Goal: Information Seeking & Learning: Find specific page/section

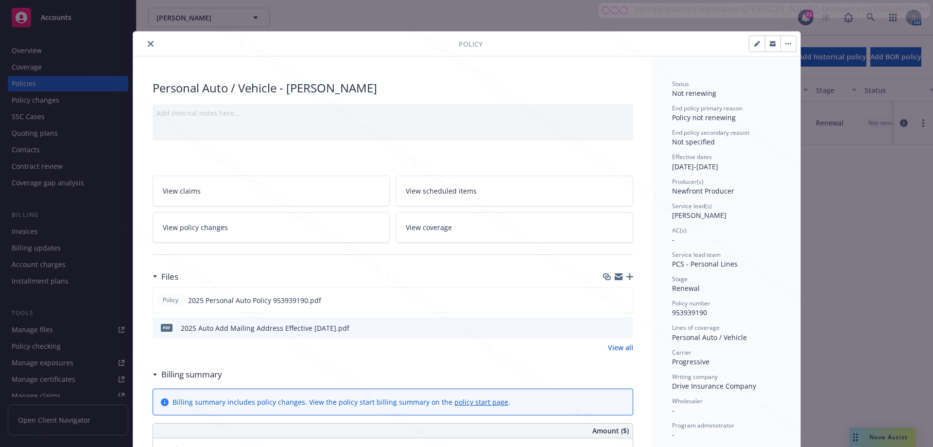
click at [146, 40] on button "close" at bounding box center [151, 44] width 12 height 12
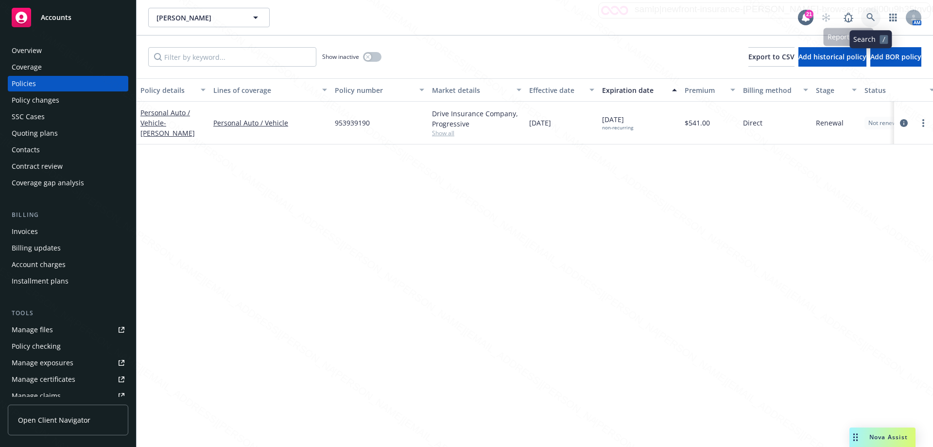
click at [867, 14] on icon at bounding box center [870, 17] width 9 height 9
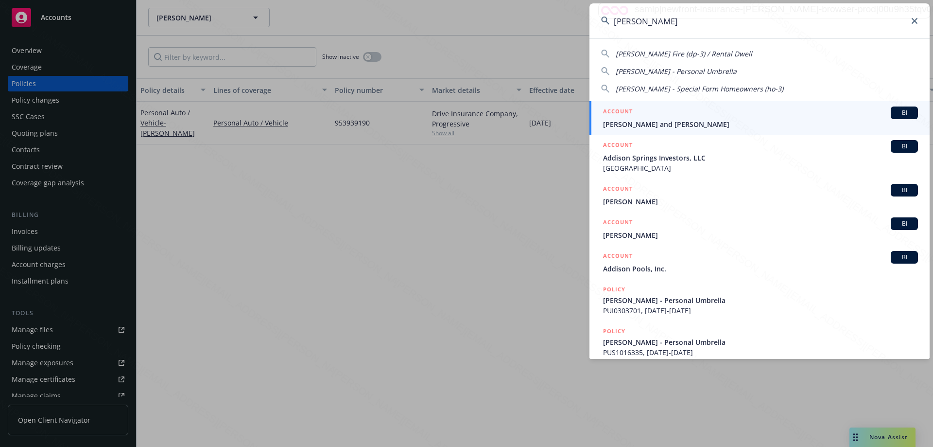
type input "[PERSON_NAME]"
click at [650, 122] on span "[PERSON_NAME] and [PERSON_NAME]" at bounding box center [760, 124] width 315 height 10
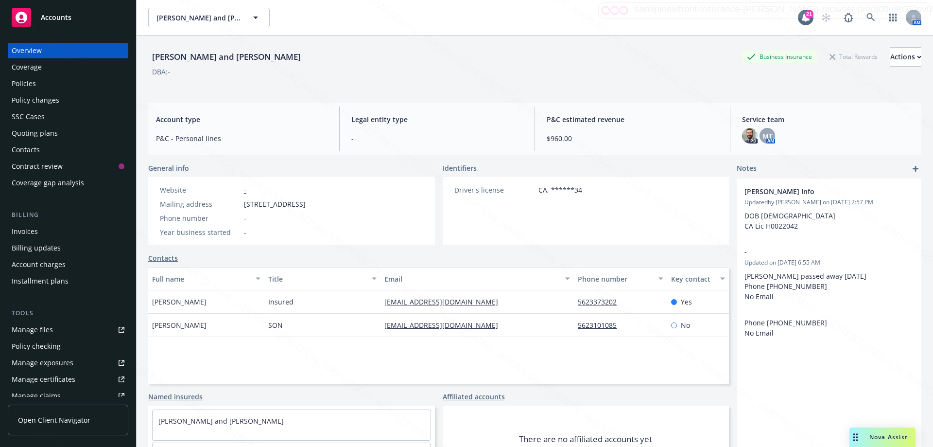
click at [24, 80] on div "Policies" at bounding box center [24, 84] width 24 height 16
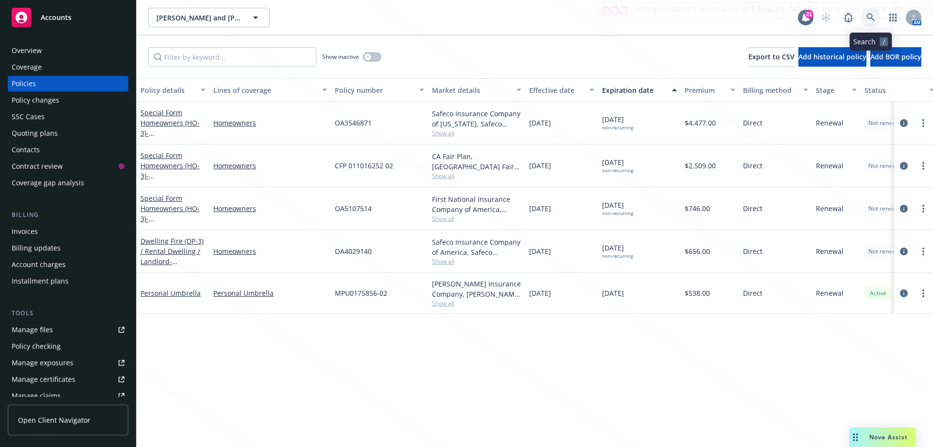
click at [865, 17] on link at bounding box center [870, 17] width 19 height 19
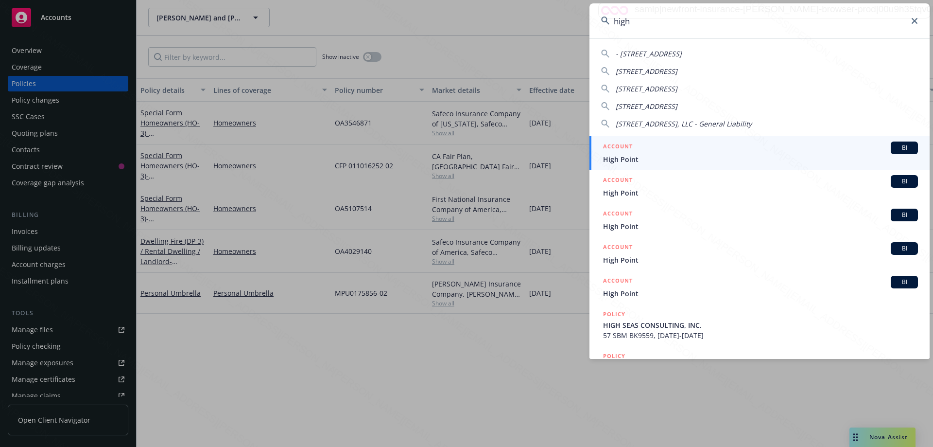
click at [613, 23] on input "high" at bounding box center [759, 20] width 340 height 35
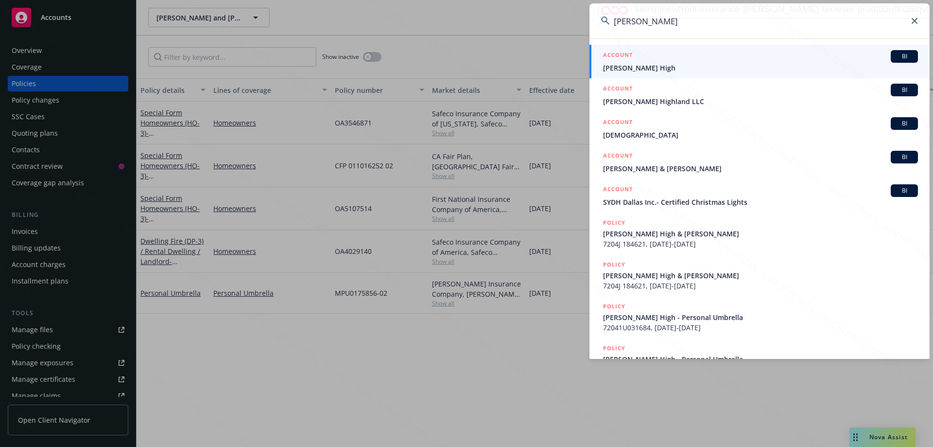
type input "[PERSON_NAME]"
click at [629, 68] on span "[PERSON_NAME] High" at bounding box center [760, 68] width 315 height 10
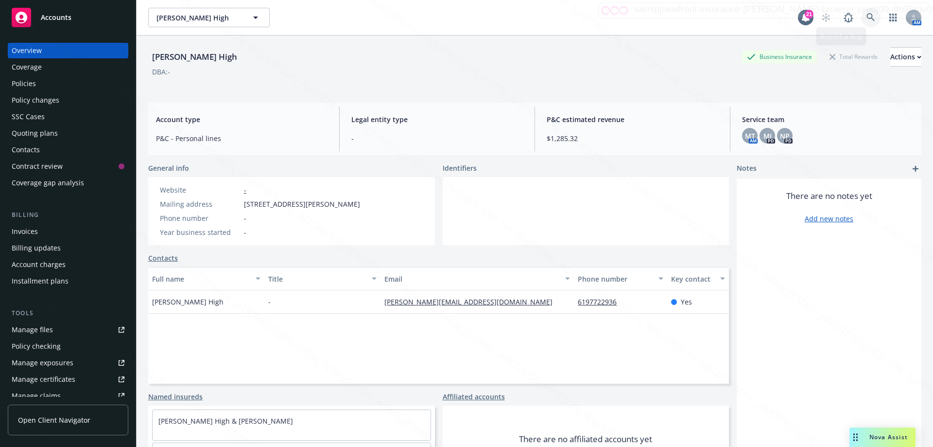
click at [866, 17] on icon at bounding box center [870, 17] width 9 height 9
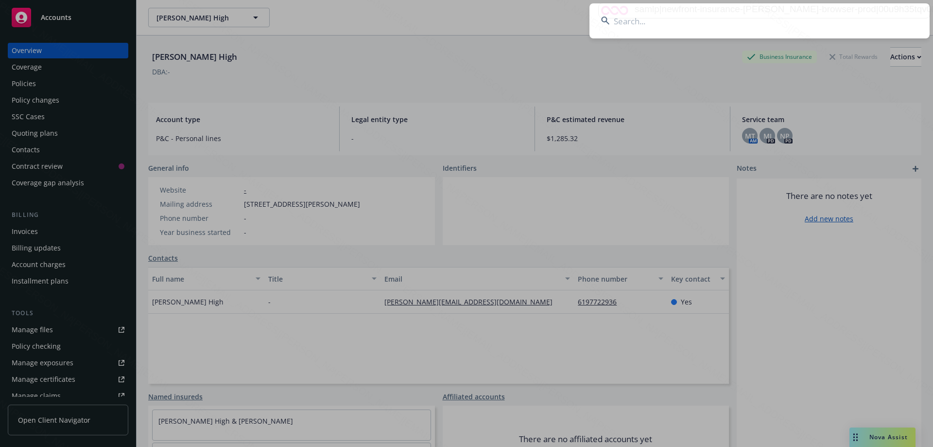
click at [786, 22] on input at bounding box center [759, 20] width 340 height 35
type input "hsei"
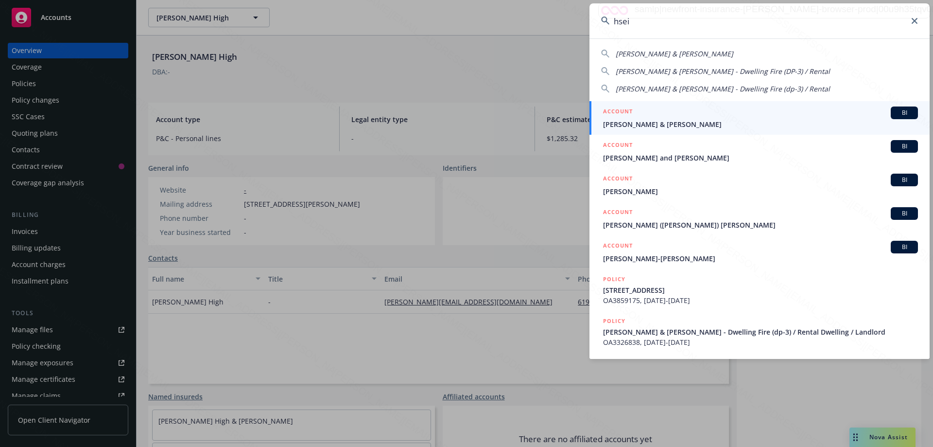
click at [658, 120] on span "[PERSON_NAME] & [PERSON_NAME]" at bounding box center [760, 124] width 315 height 10
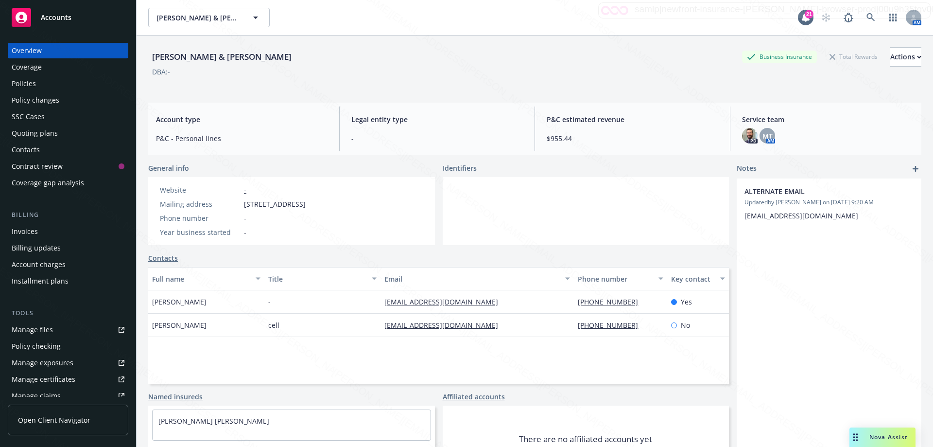
click at [29, 84] on div "Policies" at bounding box center [24, 84] width 24 height 16
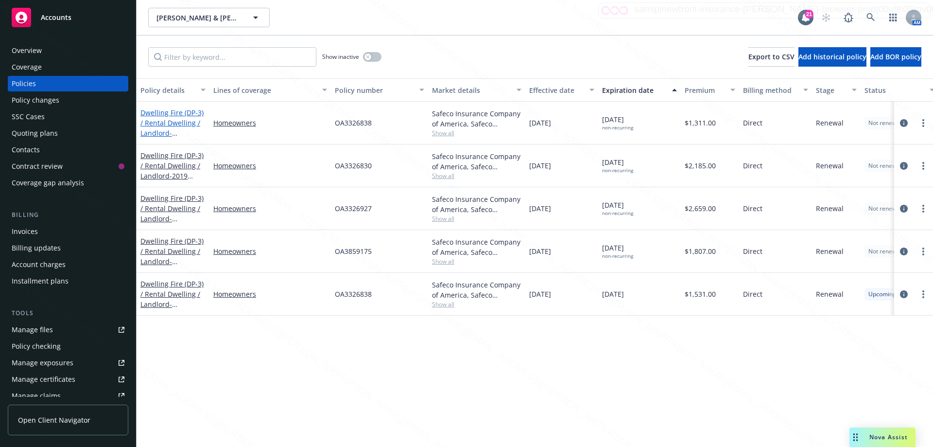
click at [184, 130] on span "- [STREET_ADDRESS][PERSON_NAME]" at bounding box center [171, 143] width 62 height 30
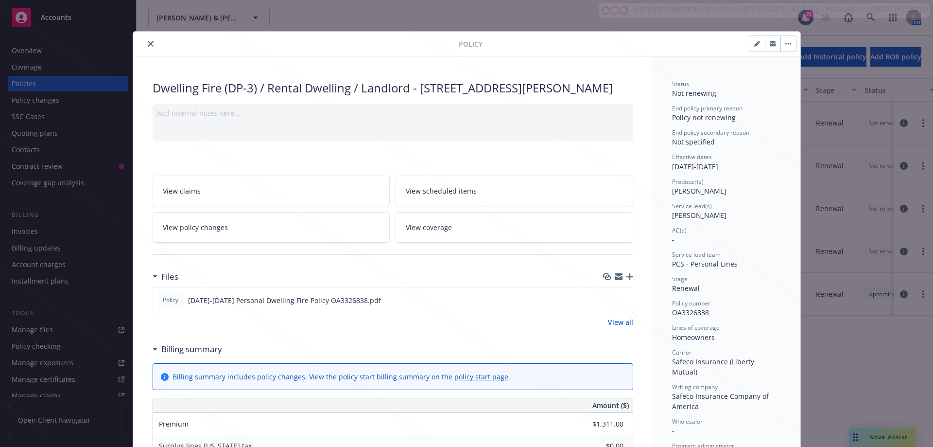
click at [148, 44] on icon "close" at bounding box center [151, 44] width 6 height 6
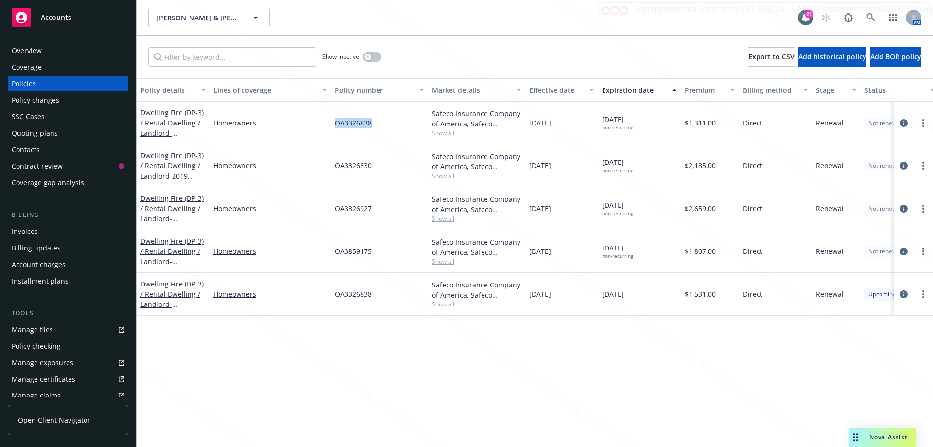
drag, startPoint x: 342, startPoint y: 121, endPoint x: 390, endPoint y: 125, distance: 47.9
click at [390, 125] on div "OA3326838" at bounding box center [379, 123] width 97 height 43
